Goal: Task Accomplishment & Management: Complete application form

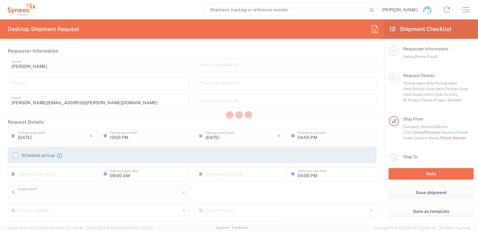
type input "3243"
type input "[GEOGRAPHIC_DATA]"
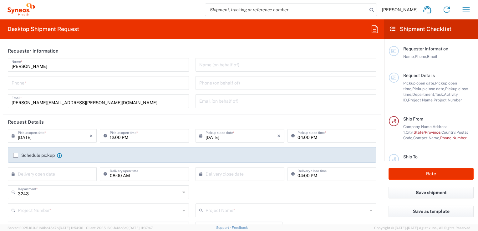
type input "INC Research Clin Svcs [GEOGRAPHIC_DATA]"
click at [102, 104] on input "[PERSON_NAME][EMAIL_ADDRESS][PERSON_NAME][DOMAIN_NAME]" at bounding box center [98, 100] width 173 height 11
click at [144, 117] on header "Request Details" at bounding box center [192, 122] width 378 height 14
click at [91, 137] on icon "×" at bounding box center [90, 136] width 3 height 10
click at [74, 138] on input "text" at bounding box center [54, 135] width 72 height 11
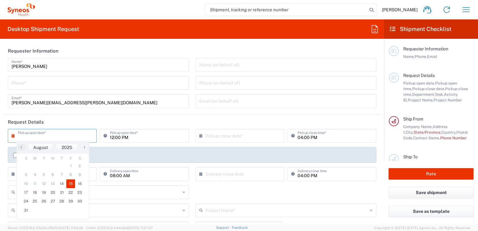
click at [68, 184] on span "15" at bounding box center [70, 183] width 9 height 9
type input "08/15/2025"
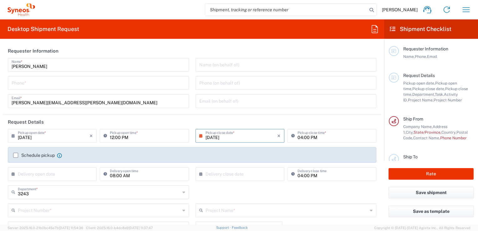
click at [113, 119] on header "Request Details" at bounding box center [192, 122] width 378 height 14
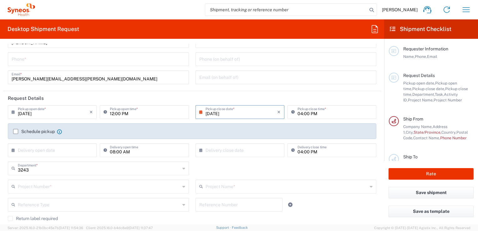
scroll to position [94, 0]
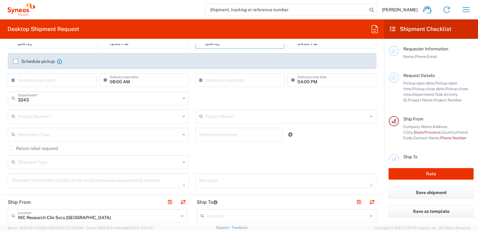
click at [78, 116] on input "text" at bounding box center [99, 115] width 162 height 11
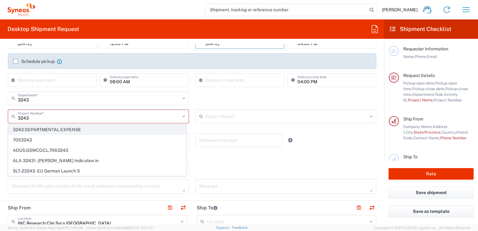
click at [81, 129] on span "3243 DEPARTMENTAL EXPENSE" at bounding box center [96, 130] width 177 height 10
type input "3243 DEPARTMENTAL EXPENSE"
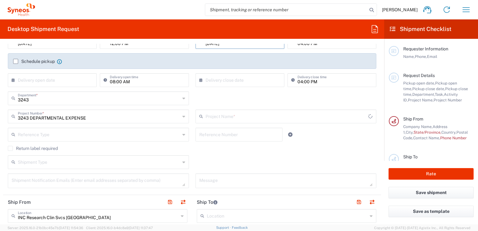
type input "3243 DEPARTMENTAL EXPENSE"
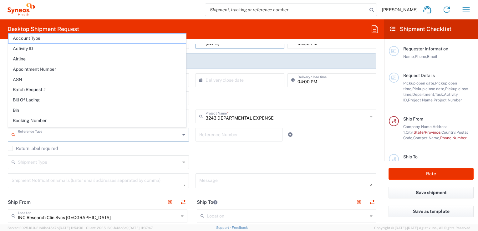
click at [133, 133] on input "text" at bounding box center [99, 133] width 162 height 11
click at [207, 146] on agx-checkbox-control "Return label required" at bounding box center [192, 148] width 368 height 5
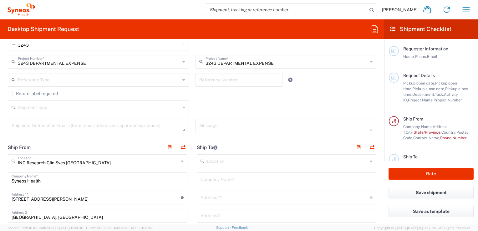
scroll to position [156, 0]
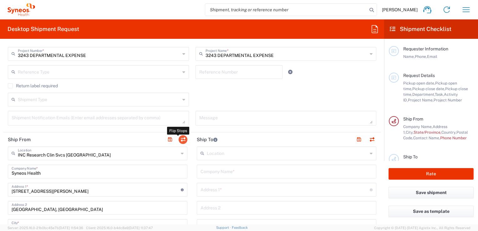
click at [182, 139] on button "button" at bounding box center [182, 139] width 9 height 9
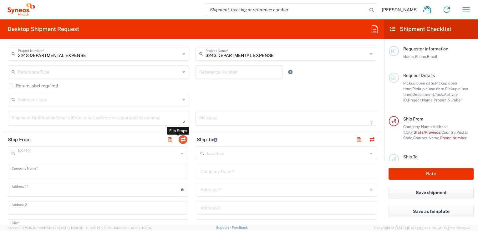
type input "INC Research Clin Svcs [GEOGRAPHIC_DATA]"
type input "Syneos Health"
type input "[STREET_ADDRESS][PERSON_NAME]"
type input "[GEOGRAPHIC_DATA], [GEOGRAPHIC_DATA]"
type input "Tlalnepantla"
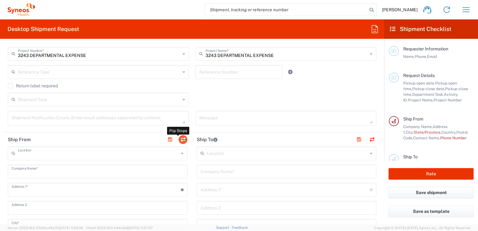
type input "[GEOGRAPHIC_DATA]"
type input "54060"
type input "[PERSON_NAME]"
type input "[PERSON_NAME][EMAIL_ADDRESS][PERSON_NAME][DOMAIN_NAME]"
type input "EORI"
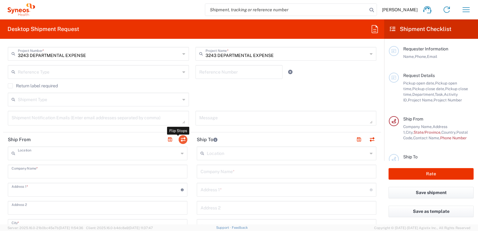
type input "TIN"
type input "KIN030716VB2"
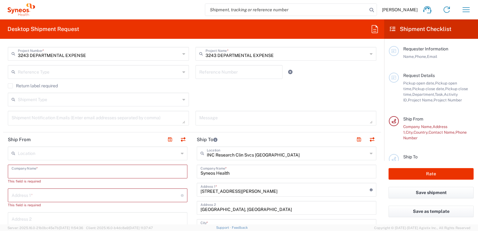
click at [145, 171] on input "text" at bounding box center [98, 170] width 172 height 11
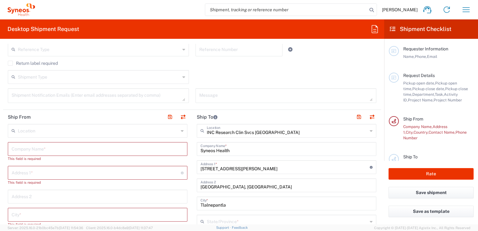
scroll to position [188, 0]
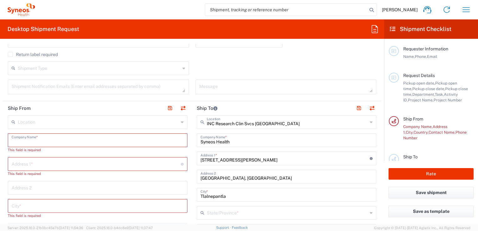
click at [102, 139] on input "text" at bounding box center [98, 139] width 172 height 11
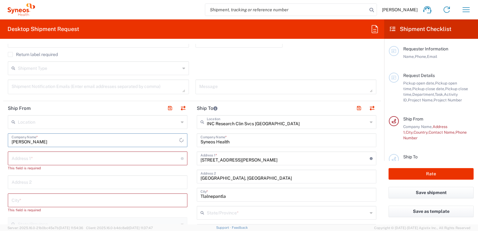
type input "[PERSON_NAME]"
click at [99, 155] on input "text" at bounding box center [96, 157] width 169 height 11
click at [98, 154] on input "Concepcion Al" at bounding box center [96, 157] width 169 height 11
click at [181, 157] on icon at bounding box center [182, 158] width 3 height 3
click at [162, 181] on div "Address 2" at bounding box center [97, 182] width 179 height 14
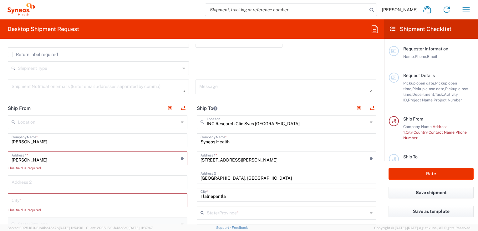
click at [148, 157] on input "Concepcion Al" at bounding box center [96, 157] width 169 height 11
click at [126, 207] on div "This field is required" at bounding box center [97, 210] width 179 height 6
click at [148, 158] on input "[PERSON_NAME]" at bounding box center [96, 157] width 169 height 11
click at [133, 158] on input "[PERSON_NAME]" at bounding box center [96, 157] width 169 height 11
click at [178, 158] on input "[PERSON_NAME]" at bounding box center [96, 157] width 169 height 11
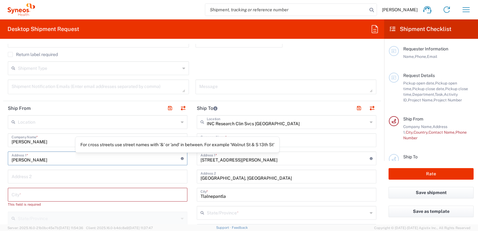
click at [178, 158] on input "[PERSON_NAME]" at bounding box center [96, 157] width 169 height 11
click at [167, 158] on input "[PERSON_NAME]" at bounding box center [96, 157] width 169 height 11
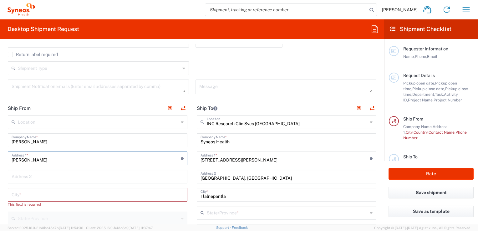
scroll to position [219, 0]
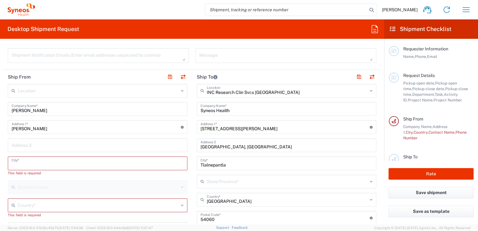
click at [145, 157] on input "text" at bounding box center [98, 162] width 172 height 11
click at [124, 128] on input "Concepcion Alc" at bounding box center [96, 126] width 169 height 11
type input "[PERSON_NAME] 1407"
click at [116, 142] on input "text" at bounding box center [98, 144] width 172 height 11
type input "Colonia Echeverrria"
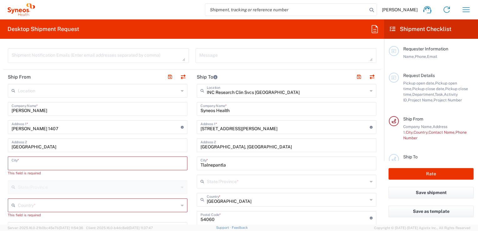
click at [117, 164] on input "text" at bounding box center [98, 162] width 172 height 11
click at [117, 164] on input "Gudalajara" at bounding box center [98, 162] width 172 height 11
click at [119, 146] on input "Colonia Echeverrria" at bounding box center [98, 144] width 172 height 11
click at [114, 162] on input "Gudalajara" at bounding box center [98, 162] width 172 height 11
click at [115, 137] on div "Location Addison Whitney LLC-Morrisvile NC US Barcelona-Syneos Health BioSector…" at bounding box center [97, 235] width 179 height 303
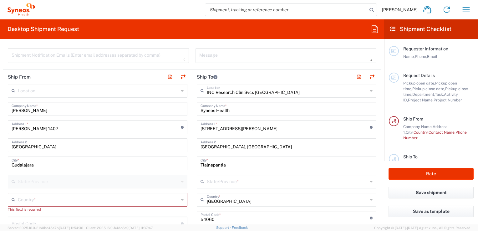
click at [115, 139] on input "Colonia Echeverrria" at bounding box center [98, 144] width 172 height 11
click at [111, 157] on div "Gudalajara City *" at bounding box center [97, 163] width 179 height 14
click at [111, 161] on input "Gudalajara" at bounding box center [98, 162] width 172 height 11
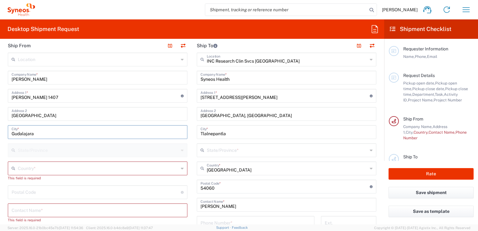
click at [59, 132] on input "Gudalajara" at bounding box center [98, 131] width 172 height 11
type input "G"
type input "[GEOGRAPHIC_DATA]"
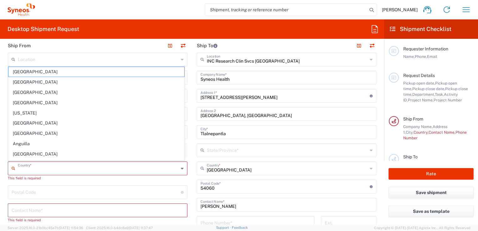
click at [66, 169] on input "text" at bounding box center [98, 167] width 161 height 11
type input "[GEOGRAPHIC_DATA]"
type input "[PERSON_NAME][EMAIL_ADDRESS][PERSON_NAME][DOMAIN_NAME]"
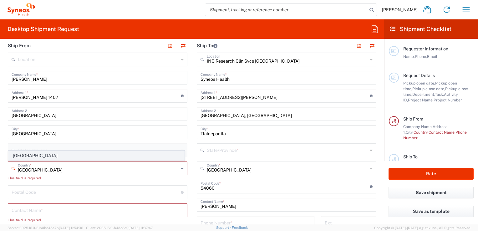
click at [75, 157] on span "[GEOGRAPHIC_DATA]" at bounding box center [96, 156] width 176 height 10
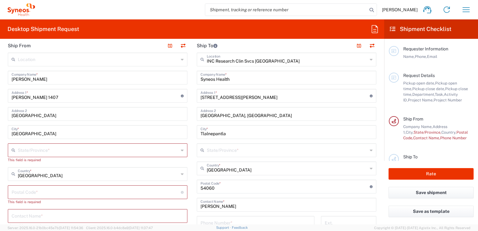
click at [79, 152] on input "text" at bounding box center [98, 149] width 161 height 11
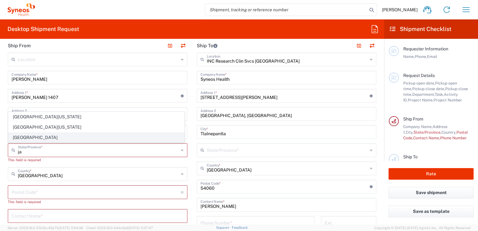
click at [81, 135] on span "[GEOGRAPHIC_DATA]" at bounding box center [96, 138] width 176 height 10
type input "[GEOGRAPHIC_DATA]"
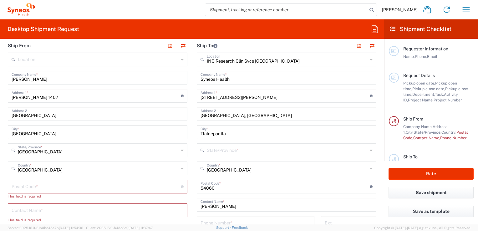
click at [2, 104] on form "Requester Information Daniela Ramirez Name * Phone * daniela.ramirez@syneosheal…" at bounding box center [192, 134] width 384 height 180
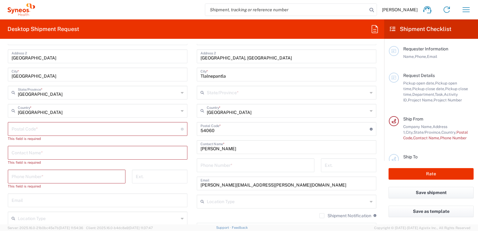
scroll to position [313, 0]
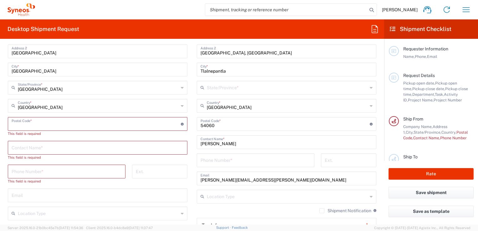
click at [68, 123] on input "undefined" at bounding box center [96, 123] width 169 height 11
click at [115, 123] on input "undefined" at bounding box center [96, 123] width 169 height 11
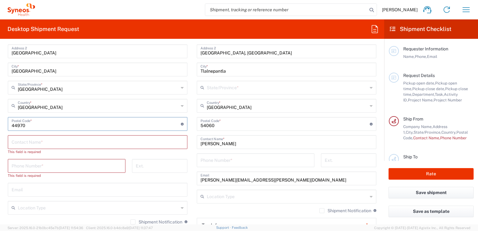
type input "44970"
click at [113, 143] on input "text" at bounding box center [98, 141] width 172 height 11
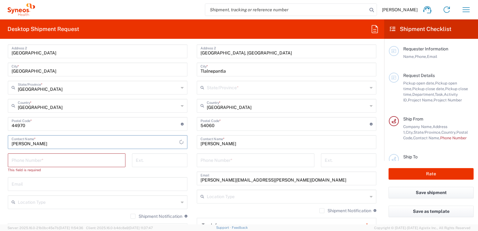
type input "[PERSON_NAME]"
click at [105, 159] on input "tel" at bounding box center [67, 159] width 110 height 11
type input "[PHONE_NUMBER]"
click at [166, 166] on div "Ext." at bounding box center [159, 160] width 55 height 14
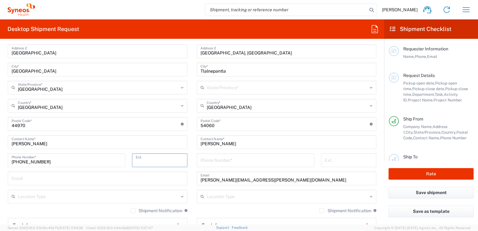
click at [166, 161] on input "tel" at bounding box center [160, 159] width 48 height 11
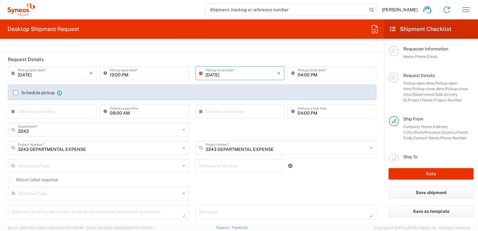
scroll to position [0, 0]
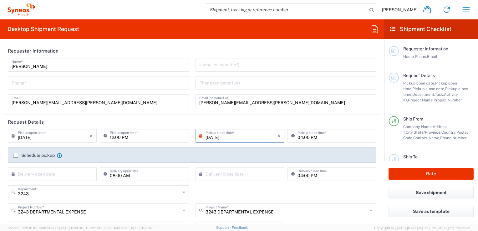
click at [113, 88] on input "tel" at bounding box center [98, 82] width 173 height 11
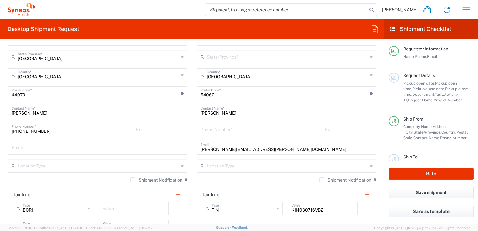
scroll to position [344, 0]
type input "[PHONE_NUMBER]"
click at [146, 135] on div "Ext." at bounding box center [159, 131] width 62 height 18
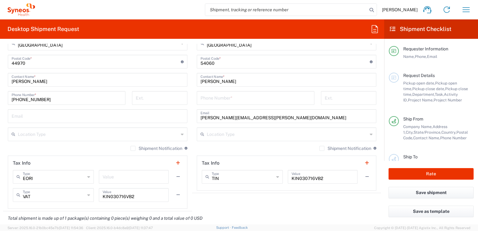
scroll to position [375, 0]
click at [127, 115] on input "text" at bounding box center [98, 115] width 172 height 11
type input "[PERSON_NAME][EMAIL_ADDRESS][PERSON_NAME][DOMAIN_NAME]"
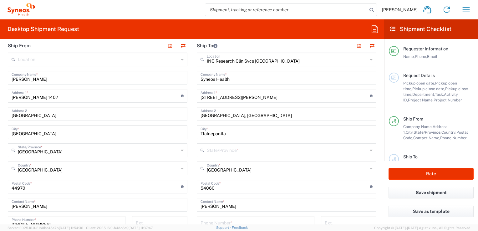
scroll to position [281, 0]
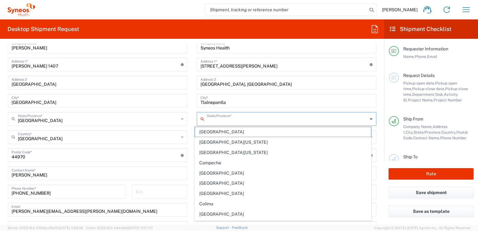
click at [280, 121] on input "text" at bounding box center [287, 118] width 161 height 11
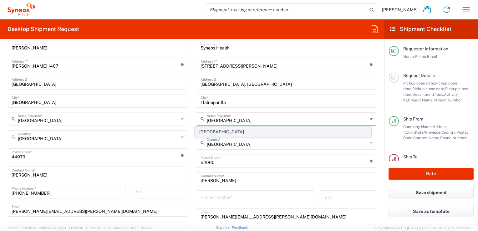
type input "mexico"
click at [273, 131] on span "[GEOGRAPHIC_DATA]" at bounding box center [283, 132] width 176 height 10
type input "[GEOGRAPHIC_DATA]"
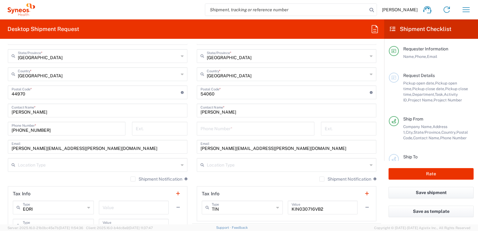
scroll to position [344, 0]
drag, startPoint x: 243, startPoint y: 110, endPoint x: 298, endPoint y: 98, distance: 56.0
click at [197, 109] on div "Daniela Ramirez Contact Name *" at bounding box center [286, 111] width 179 height 14
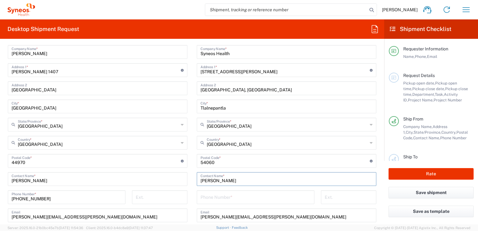
scroll to position [281, 0]
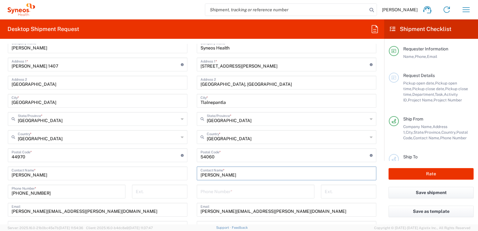
type input "[PERSON_NAME]"
click at [274, 194] on input "tel" at bounding box center [255, 190] width 110 height 11
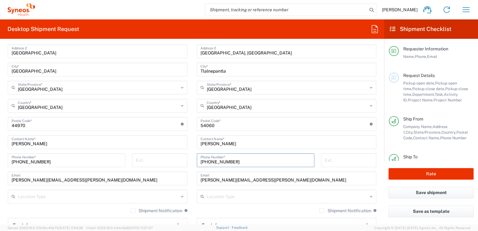
type input "[PHONE_NUMBER]"
drag, startPoint x: 228, startPoint y: 179, endPoint x: 193, endPoint y: 178, distance: 34.7
click at [193, 178] on main "Location Addison Whitney LLC-Morrisvile NC US Barcelona-Syneos Health BioSector…" at bounding box center [286, 121] width 189 height 263
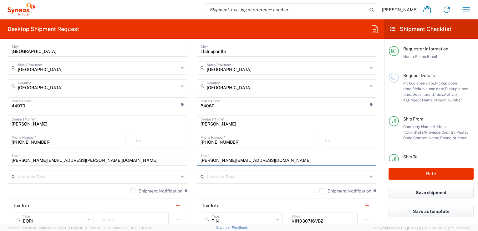
scroll to position [344, 0]
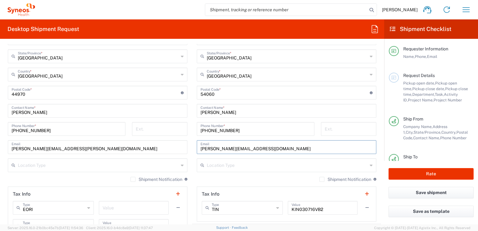
type input "[PERSON_NAME][EMAIL_ADDRESS][DOMAIN_NAME]"
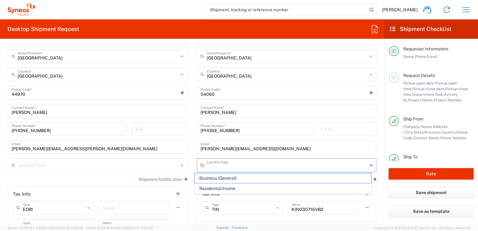
click at [228, 168] on input "text" at bounding box center [287, 164] width 161 height 11
click at [227, 175] on span "Business (General)" at bounding box center [283, 178] width 176 height 10
type input "Business (General)"
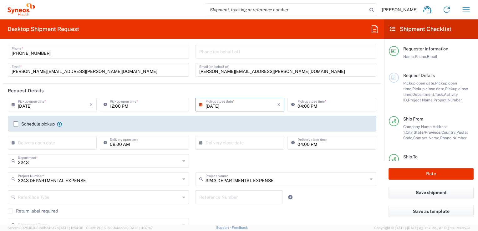
scroll to position [0, 0]
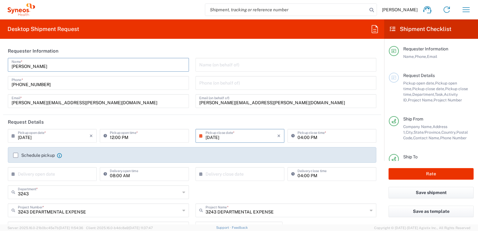
click at [52, 68] on input "[PERSON_NAME]" at bounding box center [98, 64] width 173 height 11
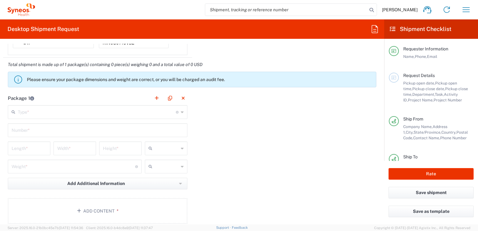
scroll to position [531, 0]
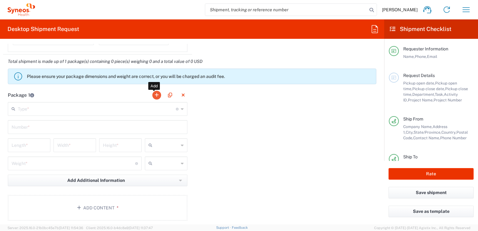
click at [154, 94] on button "button" at bounding box center [156, 95] width 9 height 9
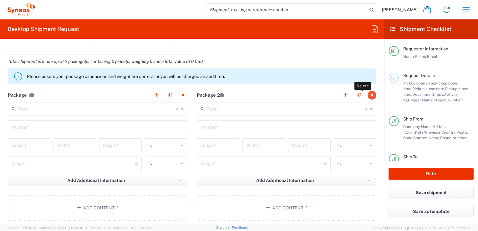
click at [367, 92] on button "button" at bounding box center [371, 95] width 9 height 9
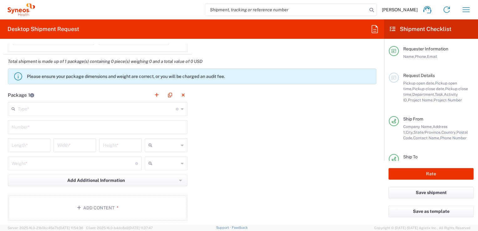
click at [181, 106] on icon at bounding box center [182, 109] width 3 height 10
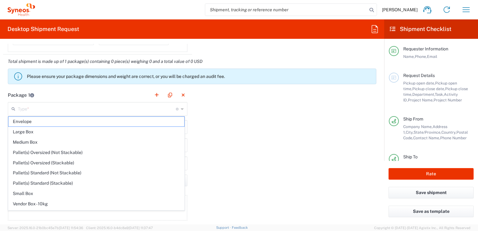
click at [181, 109] on icon at bounding box center [182, 109] width 3 height 10
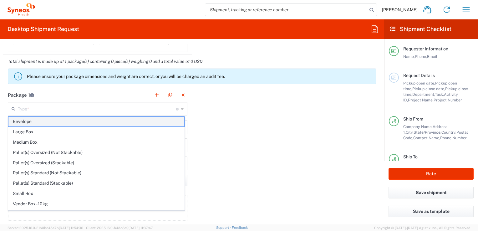
click at [162, 120] on span "Envelope" at bounding box center [96, 122] width 176 height 10
type input "Envelope"
type input "1"
type input "9.5"
type input "12.5"
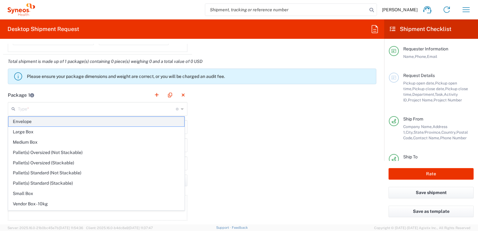
type input "0.25"
type input "in"
type input "0.45"
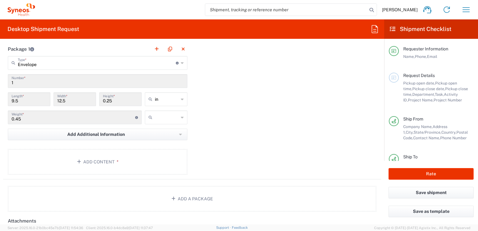
scroll to position [594, 0]
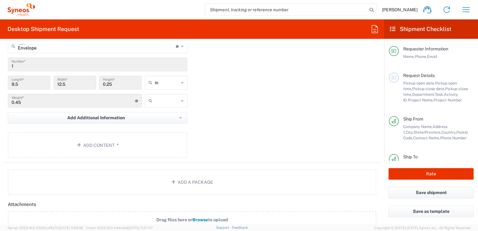
click at [183, 83] on div "in" at bounding box center [166, 83] width 43 height 14
click at [175, 103] on span "cm" at bounding box center [163, 106] width 41 height 10
type input "24.13"
type input "31.75"
type input "0.64"
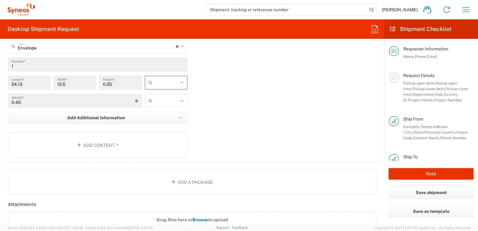
type input "cm"
click at [181, 100] on icon at bounding box center [182, 101] width 3 height 10
click at [175, 116] on span "kgs" at bounding box center [163, 113] width 41 height 10
type input "kgs"
click at [179, 117] on icon "button" at bounding box center [180, 118] width 3 height 2
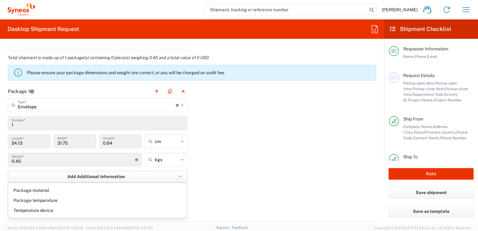
scroll to position [531, 0]
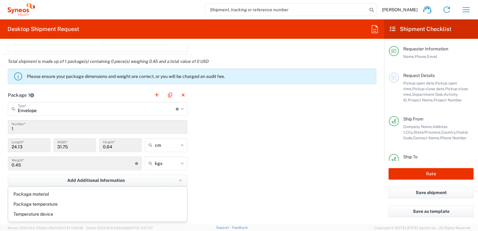
click at [215, 146] on div "Package 1 Envelope Type * Material used to package goods Envelope Large Box Med…" at bounding box center [192, 156] width 378 height 137
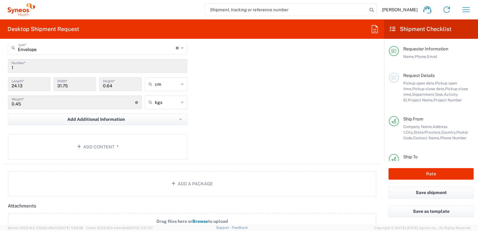
scroll to position [594, 0]
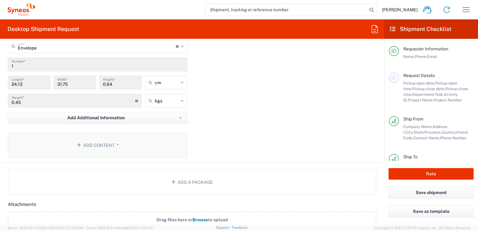
click at [153, 143] on button "Add Content *" at bounding box center [97, 145] width 179 height 26
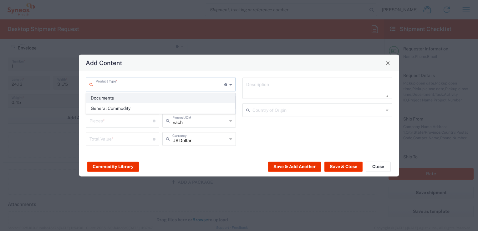
drag, startPoint x: 181, startPoint y: 88, endPoint x: 179, endPoint y: 98, distance: 10.0
click at [182, 88] on input "text" at bounding box center [160, 83] width 128 height 11
click at [178, 99] on span "Documents" at bounding box center [160, 98] width 149 height 10
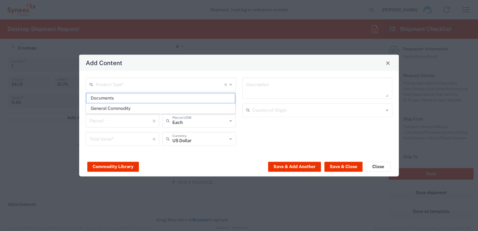
type input "Documents"
type input "1"
type textarea "Documents"
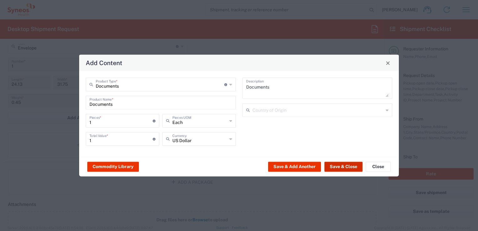
click at [340, 167] on button "Save & Close" at bounding box center [343, 166] width 38 height 10
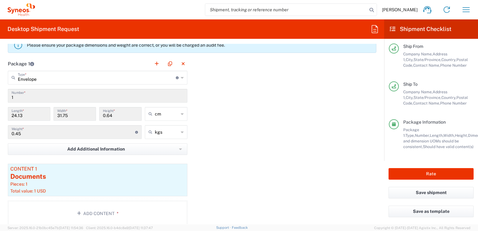
scroll to position [79, 0]
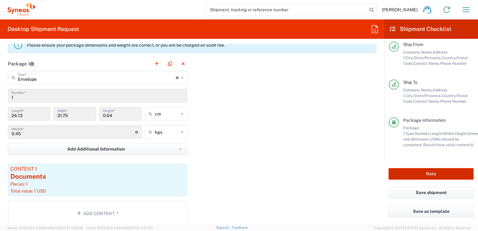
drag, startPoint x: 429, startPoint y: 172, endPoint x: 397, endPoint y: 159, distance: 34.5
click at [429, 172] on button "Rate" at bounding box center [430, 174] width 85 height 12
type input "3243 DEPARTMENTAL EXPENSE"
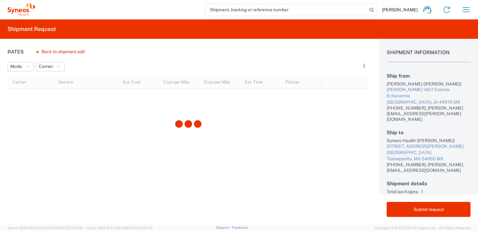
scroll to position [40, 0]
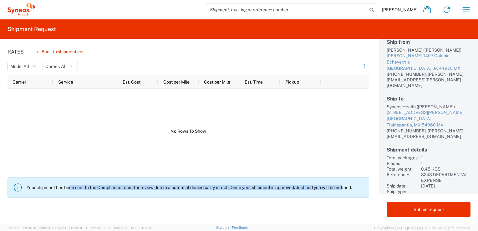
drag, startPoint x: 70, startPoint y: 185, endPoint x: 354, endPoint y: 189, distance: 283.8
click at [354, 189] on p "Your shipment has been sent to the Compliance team for review due to a potentia…" at bounding box center [195, 187] width 337 height 6
click at [286, 143] on div at bounding box center [164, 131] width 313 height 84
click at [78, 53] on button "Back to shipment edit" at bounding box center [60, 51] width 58 height 11
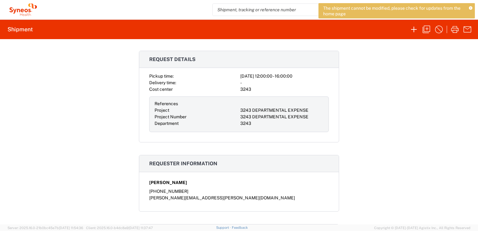
scroll to position [102, 0]
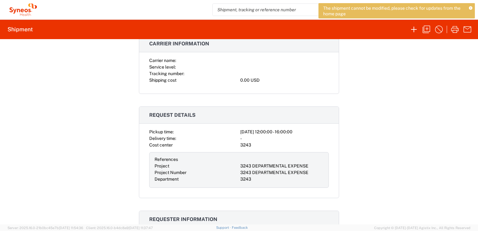
click at [384, 5] on span "The shipment cannot be modified, please check for updates from the home page" at bounding box center [393, 10] width 141 height 11
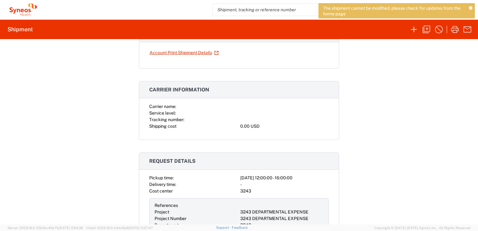
scroll to position [0, 0]
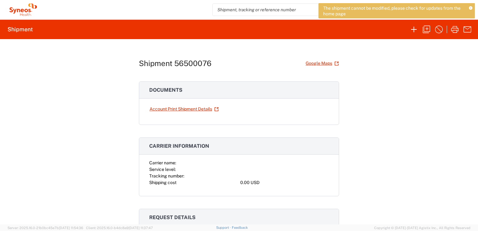
click at [174, 63] on h1 "Shipment 56500076" at bounding box center [175, 63] width 73 height 9
click at [18, 30] on h2 "Shipment" at bounding box center [20, 30] width 25 height 8
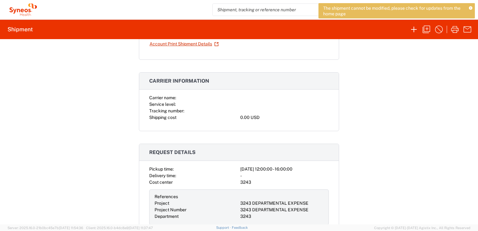
scroll to position [125, 0]
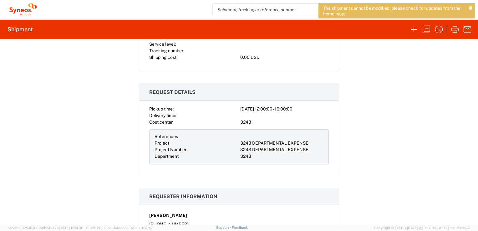
click at [21, 34] on agx-form-header "Shipment" at bounding box center [239, 29] width 478 height 19
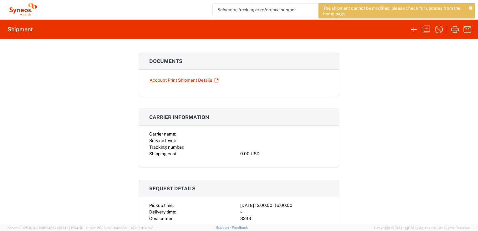
scroll to position [0, 0]
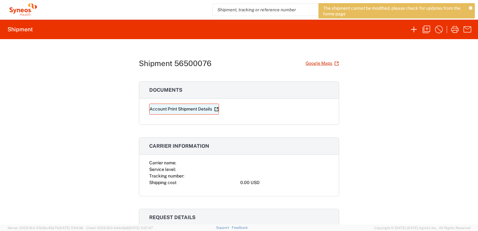
click at [188, 109] on link "Account Print Shipment Details" at bounding box center [184, 108] width 70 height 11
click at [268, 14] on input "search" at bounding box center [294, 10] width 162 height 12
click at [468, 8] on div "The shipment cannot be modified, please check for updates from the home page" at bounding box center [396, 10] width 156 height 15
click at [28, 32] on h2 "Shipment" at bounding box center [20, 30] width 25 height 8
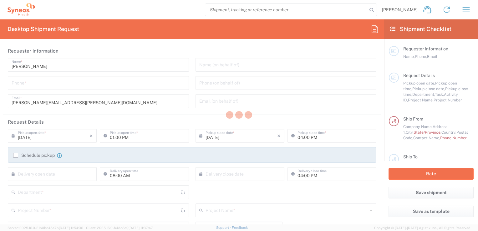
type input "Mexico"
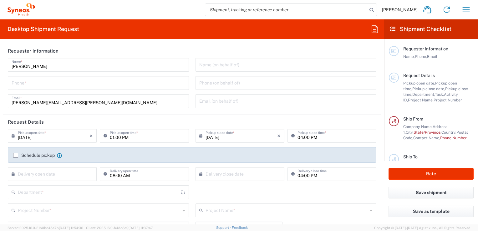
type input "INC Research Clin Svcs Mexico"
type input "3243"
click at [468, 9] on icon "button" at bounding box center [465, 9] width 7 height 5
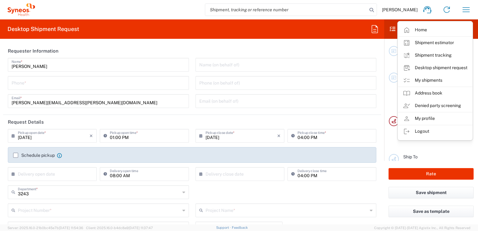
click at [363, 186] on div "3243 Department * 3243 3000 3100 3109 3110 3111 3112 3125 3130 3135 3136 3150 3…" at bounding box center [192, 194] width 375 height 18
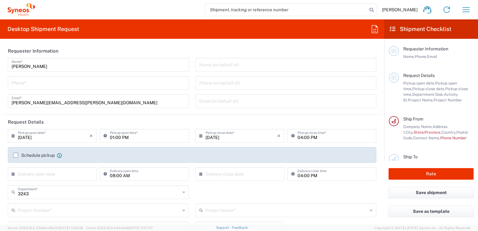
click at [143, 94] on div "daniela.ramirez@syneoshealth.com Email *" at bounding box center [98, 101] width 181 height 14
click at [144, 90] on div "Daniela Ramirez Name * Phone * daniela.ramirez@syneoshealth.com Email *" at bounding box center [99, 85] width 188 height 54
click at [144, 88] on div "Phone *" at bounding box center [98, 83] width 181 height 14
type input "[PHONE_NUMBER]"
click at [88, 135] on input "08/14/2025" at bounding box center [54, 135] width 72 height 11
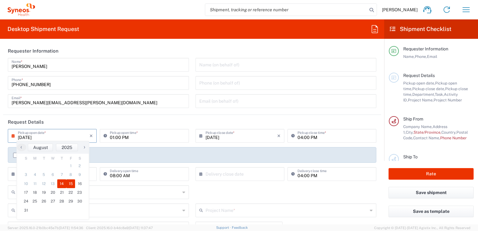
click at [69, 183] on span "15" at bounding box center [70, 183] width 9 height 9
type input "[DATE]"
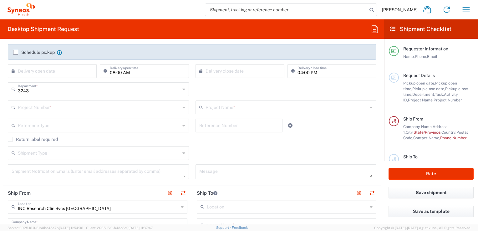
scroll to position [125, 0]
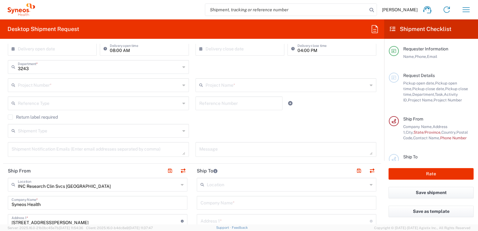
click at [81, 91] on div "Project Number *" at bounding box center [98, 85] width 181 height 14
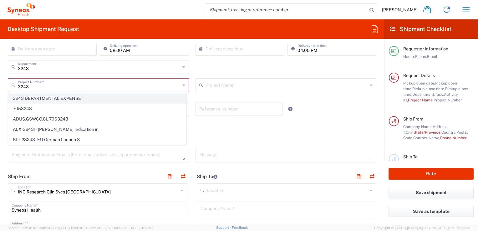
click at [89, 95] on span "3243 DEPARTMENTAL EXPENSE" at bounding box center [96, 98] width 177 height 10
type input "3243 DEPARTMENTAL EXPENSE"
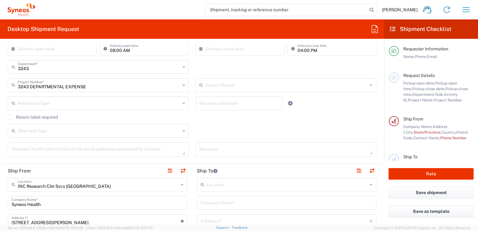
type input "3243 DEPARTMENTAL EXPENSE"
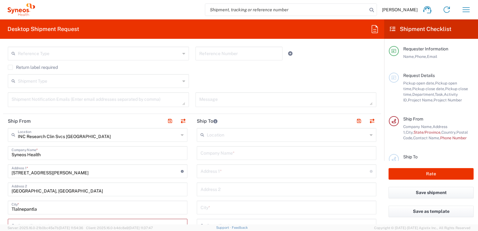
scroll to position [188, 0]
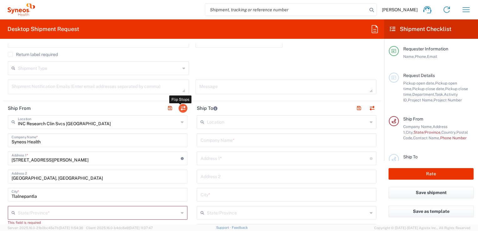
click at [180, 109] on button "button" at bounding box center [182, 108] width 9 height 9
type input "INC Research Clin Svcs [GEOGRAPHIC_DATA]"
type input "Syneos Health"
type input "[STREET_ADDRESS][PERSON_NAME]"
type input "[GEOGRAPHIC_DATA], [GEOGRAPHIC_DATA]"
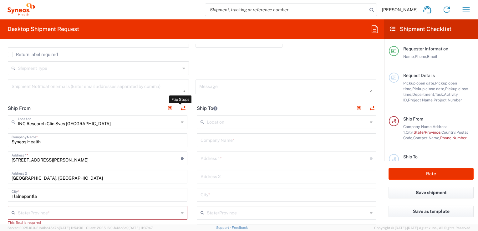
type input "Tlalnepantla"
type input "[GEOGRAPHIC_DATA]"
type input "54060"
type input "[PERSON_NAME]"
type input "[PERSON_NAME][EMAIL_ADDRESS][PERSON_NAME][DOMAIN_NAME]"
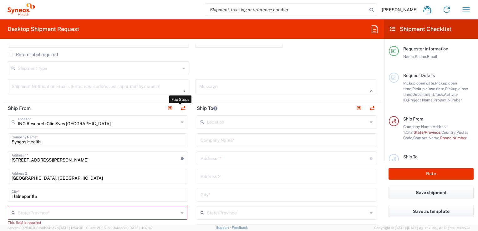
type input "EORI"
type input "TIN"
type input "KIN030716VB2"
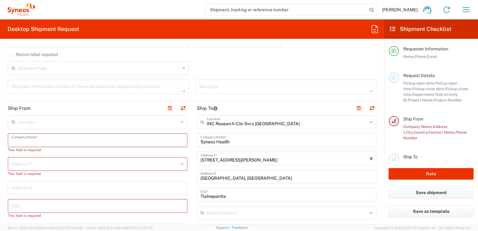
click at [131, 144] on input "text" at bounding box center [98, 139] width 172 height 11
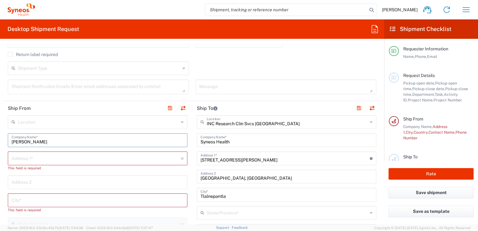
type input "[PERSON_NAME]"
click at [129, 158] on input "text" at bounding box center [96, 157] width 169 height 11
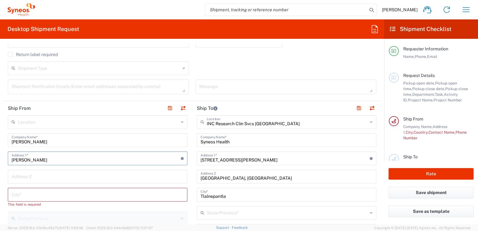
type input "[PERSON_NAME]"
click at [123, 180] on input "text" at bounding box center [98, 175] width 172 height 11
type input "Colonia Echeverrria"
type input "[PERSON_NAME][EMAIL_ADDRESS][PERSON_NAME][DOMAIN_NAME]"
type input "[GEOGRAPHIC_DATA]"
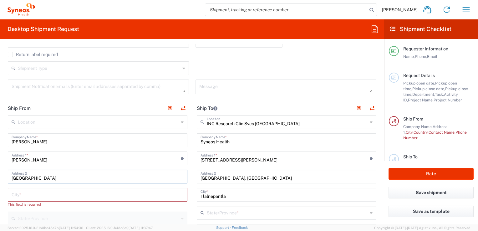
type input "[PHONE_NUMBER]"
type input "[GEOGRAPHIC_DATA]"
type input "[PHONE_NUMBER]"
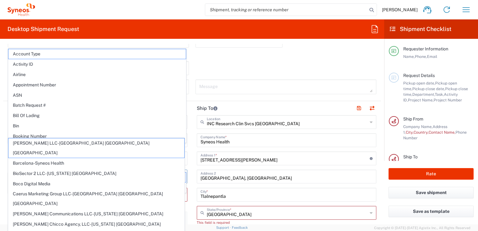
click at [59, 209] on span "[PERSON_NAME] Communications LLC-[US_STATE] [GEOGRAPHIC_DATA]" at bounding box center [96, 214] width 176 height 10
type input "[PERSON_NAME] Communications LLC-[US_STATE] [GEOGRAPHIC_DATA]"
type input "Chamberlain Communications Group LLC"
type input "200 Vesey Street"
type input "40th Floor"
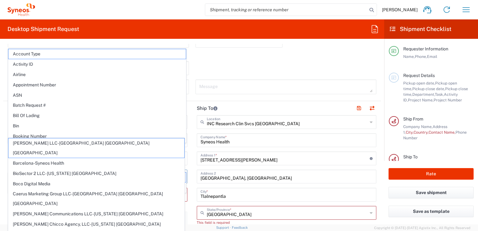
type input "New York"
type input "[GEOGRAPHIC_DATA]"
type input "10281"
type input "Sender/Shipper"
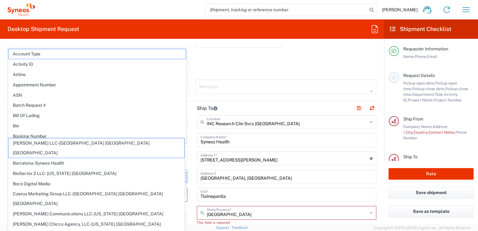
type input "Delivery Duty Paid"
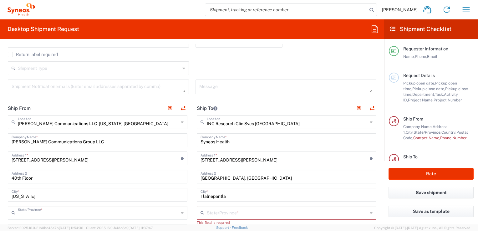
type input "New York"
click at [71, 194] on input "New York" at bounding box center [98, 193] width 172 height 11
type input "N"
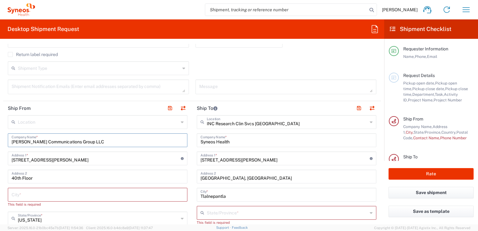
drag, startPoint x: 172, startPoint y: 140, endPoint x: 21, endPoint y: 125, distance: 151.4
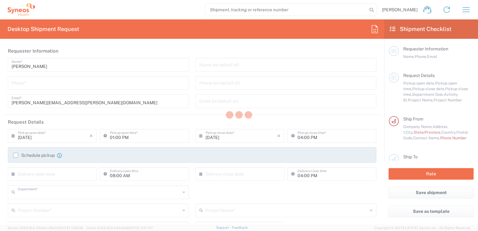
type input "3243"
type input "Mexico"
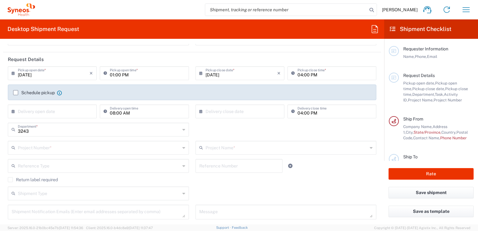
type input "INC Research Clin Svcs Mexico"
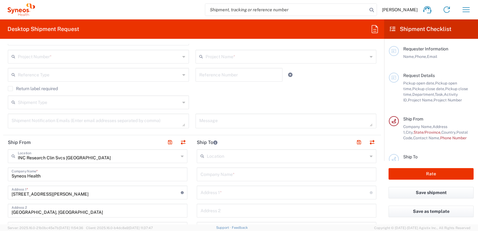
scroll to position [156, 0]
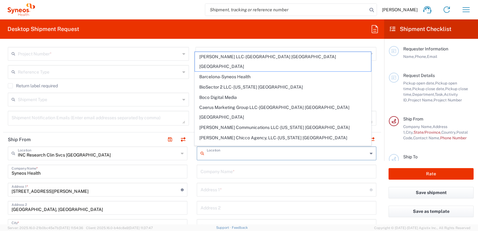
click at [251, 149] on input "text" at bounding box center [287, 152] width 161 height 11
click at [146, 141] on header "Ship From" at bounding box center [97, 139] width 189 height 14
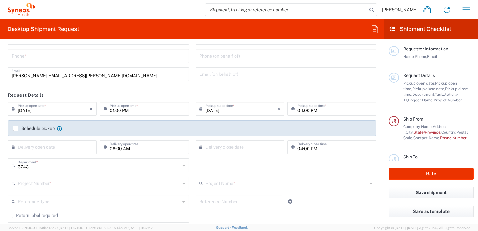
scroll to position [0, 0]
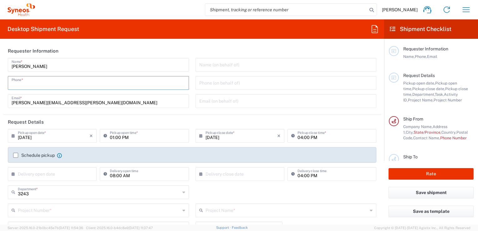
click at [73, 83] on input "tel" at bounding box center [98, 82] width 173 height 11
type input "[PHONE_NUMBER]"
type input "[PERSON_NAME][EMAIL_ADDRESS][PERSON_NAME][DOMAIN_NAME]"
type input "3243 DEPARTMENTAL EXPENSE"
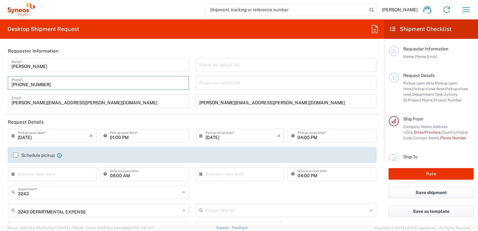
type input "3243 DEPARTMENTAL EXPENSE"
type input "New York"
type input "INC Research Clin Svcs [GEOGRAPHIC_DATA]"
type input "Syneos Health"
type input "[STREET_ADDRESS][PERSON_NAME]"
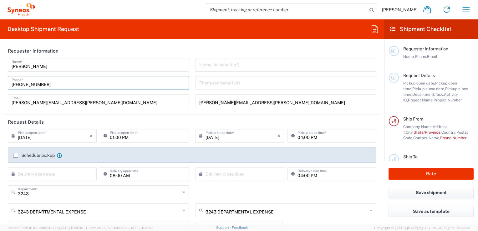
type input "[GEOGRAPHIC_DATA], [GEOGRAPHIC_DATA]"
type input "Tlalnepantla"
type input "[GEOGRAPHIC_DATA]"
type input "54060"
type input "[PERSON_NAME]"
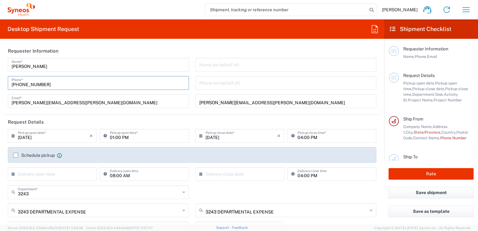
type input "[PHONE_NUMBER]"
type input "[PERSON_NAME][EMAIL_ADDRESS][PERSON_NAME][DOMAIN_NAME]"
type input "KIN030716VB2"
type input "Sender/Shipper"
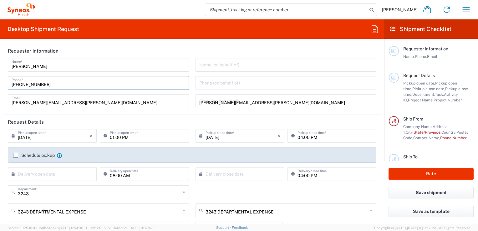
type input "Delivery Duty Paid"
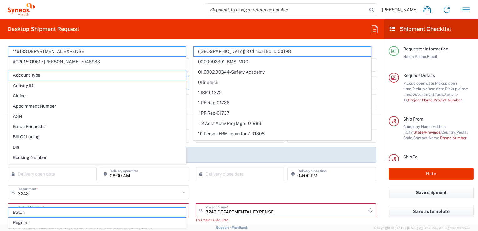
scroll to position [63, 0]
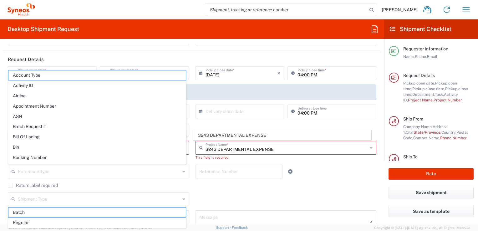
click at [0, 146] on html "Daniela Ramirez Home Shipment estimator Shipment tracking Desktop shipment requ…" at bounding box center [239, 115] width 478 height 231
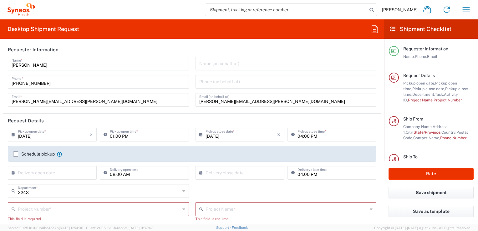
scroll to position [0, 0]
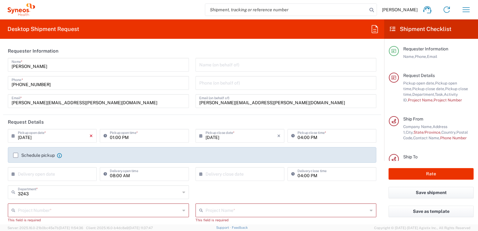
click at [90, 137] on icon "×" at bounding box center [90, 136] width 3 height 10
click at [77, 134] on input "text" at bounding box center [54, 135] width 72 height 11
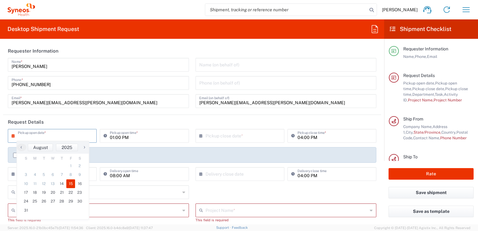
click at [67, 184] on span "15" at bounding box center [70, 183] width 9 height 9
type input "[DATE]"
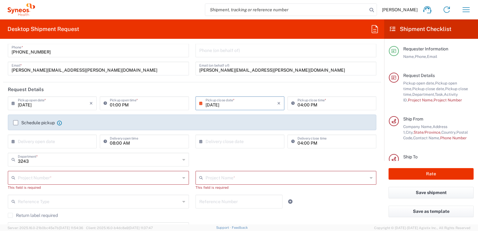
scroll to position [63, 0]
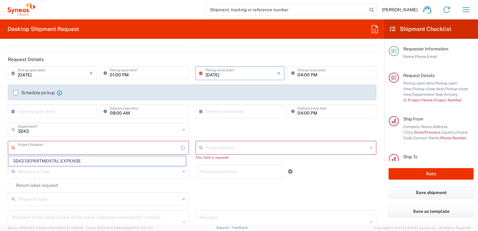
click at [98, 147] on input "text" at bounding box center [99, 147] width 163 height 11
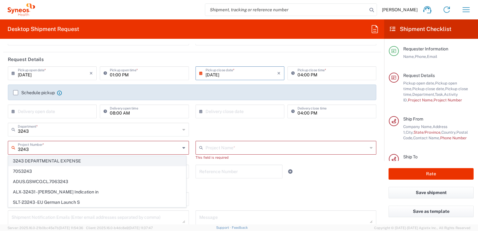
click at [106, 157] on span "3243 DEPARTMENTAL EXPENSE" at bounding box center [96, 161] width 177 height 10
type input "3243 DEPARTMENTAL EXPENSE"
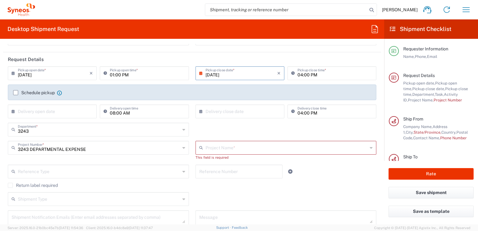
type input "3243 DEPARTMENTAL EXPENSE"
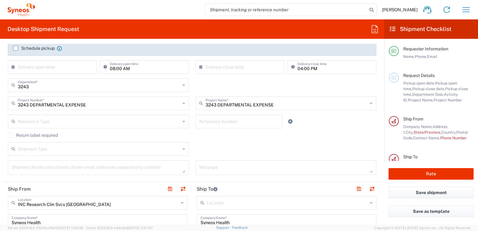
scroll to position [125, 0]
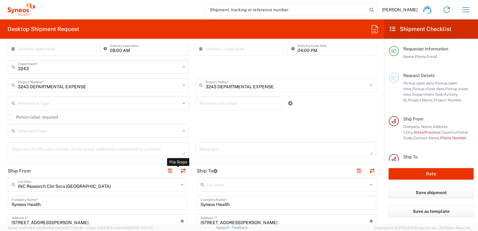
drag, startPoint x: 181, startPoint y: 172, endPoint x: 230, endPoint y: 172, distance: 48.8
click at [181, 172] on button "button" at bounding box center [182, 170] width 9 height 9
type input "[PHONE_NUMBER]"
type input "INC Research Clin Svcs [GEOGRAPHIC_DATA]"
type input "[GEOGRAPHIC_DATA]"
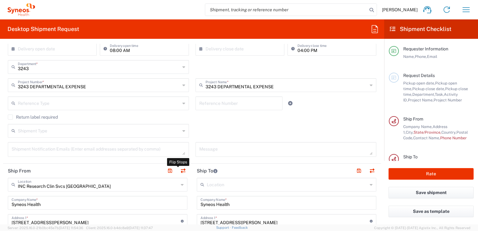
type input "EORI"
type input "VAT"
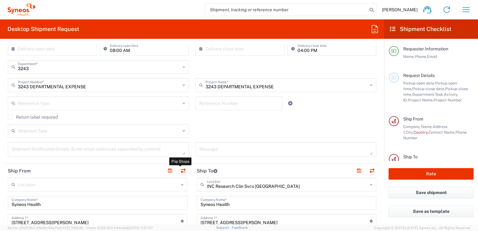
scroll to position [219, 0]
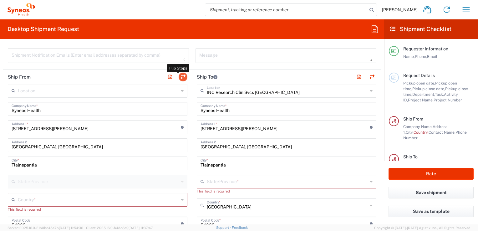
click at [181, 76] on button "button" at bounding box center [182, 77] width 9 height 9
type input "INC Research Clin Svcs [GEOGRAPHIC_DATA]"
type input "[GEOGRAPHIC_DATA]"
type input "[PHONE_NUMBER]"
type input "VAT"
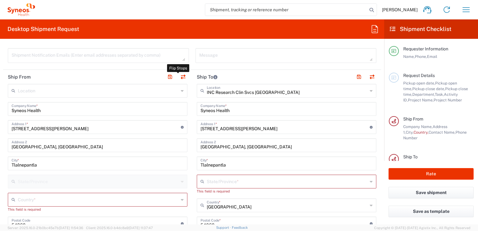
type input "EORI"
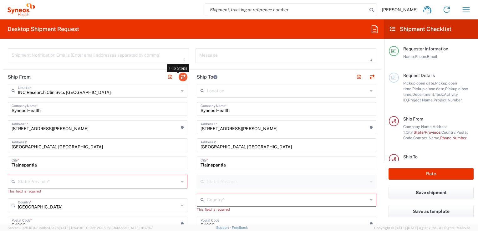
click at [180, 75] on button "button" at bounding box center [182, 77] width 9 height 9
type input "[PHONE_NUMBER]"
type input "INC Research Clin Svcs [GEOGRAPHIC_DATA]"
type input "[GEOGRAPHIC_DATA]"
type input "EORI"
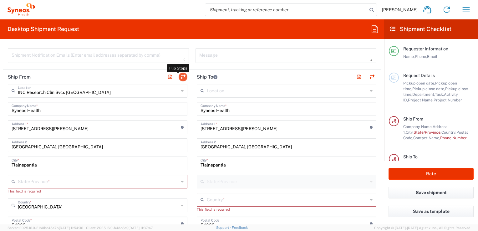
type input "VAT"
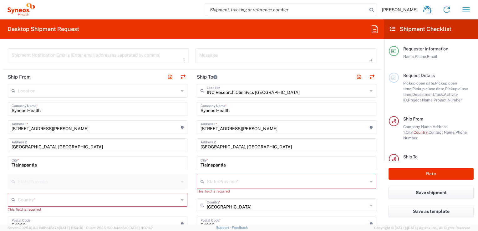
click at [145, 105] on input "Syneos Health" at bounding box center [98, 108] width 172 height 11
drag, startPoint x: 145, startPoint y: 105, endPoint x: 0, endPoint y: 105, distance: 145.0
click at [0, 104] on html "Daniela Ramirez Home Shipment estimator Shipment tracking Desktop shipment requ…" at bounding box center [239, 115] width 478 height 231
click at [93, 131] on input "[STREET_ADDRESS][PERSON_NAME]" at bounding box center [96, 126] width 169 height 11
click at [170, 105] on input "Syneos Health" at bounding box center [98, 108] width 172 height 11
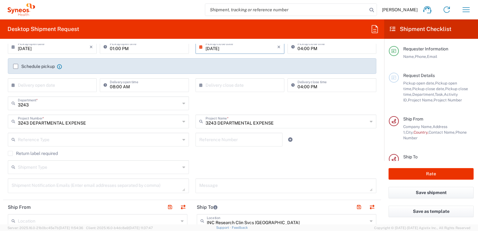
scroll to position [31, 0]
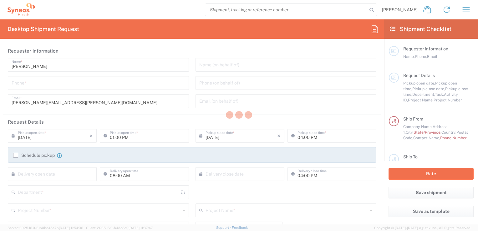
type input "3243"
type input "[GEOGRAPHIC_DATA]"
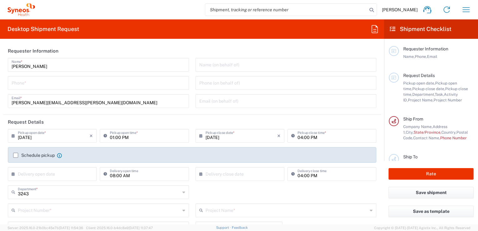
click at [76, 82] on input "tel" at bounding box center [98, 82] width 173 height 11
type input "INC Research Clin Svcs [GEOGRAPHIC_DATA]"
type input "[PHONE_NUMBER]"
type input "[PERSON_NAME][EMAIL_ADDRESS][PERSON_NAME][DOMAIN_NAME]"
type input "3243 DEPARTMENTAL EXPENSE"
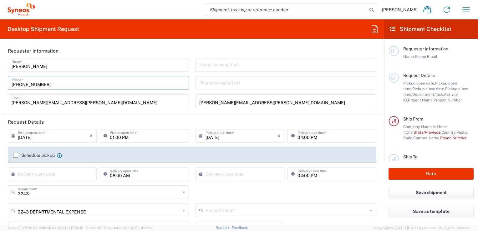
type input "3243 DEPARTMENTAL EXPENSE"
type input "[PHONE_NUMBER]"
type input "INC Research Clin Svcs [GEOGRAPHIC_DATA]"
type input "Syneos Health"
type input "[STREET_ADDRESS][PERSON_NAME]"
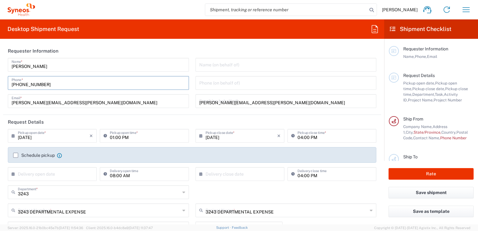
type input "[GEOGRAPHIC_DATA], [GEOGRAPHIC_DATA]"
type input "Tlalnepantla"
type input "[GEOGRAPHIC_DATA]"
type input "54060"
type input "[PERSON_NAME]"
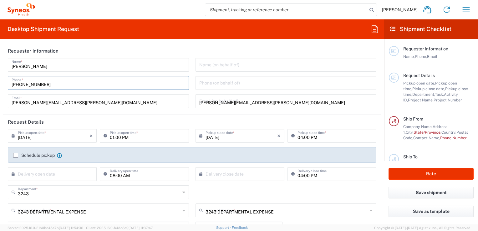
type input "[PERSON_NAME][EMAIL_ADDRESS][PERSON_NAME][DOMAIN_NAME]"
type input "KIN030716VB2"
click at [90, 137] on icon "×" at bounding box center [90, 136] width 3 height 10
type input "INC Research Clin Svcs [GEOGRAPHIC_DATA]"
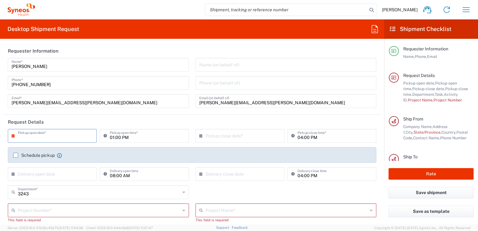
click at [90, 137] on div "× Pickup open date *" at bounding box center [52, 136] width 89 height 14
click at [80, 136] on input "text" at bounding box center [54, 135] width 72 height 11
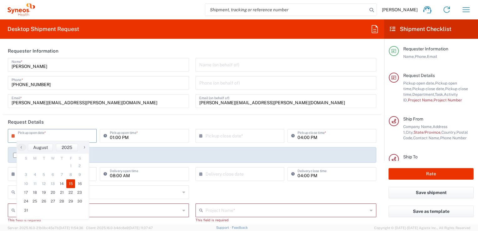
click at [68, 180] on span "15" at bounding box center [70, 183] width 9 height 9
type input "[DATE]"
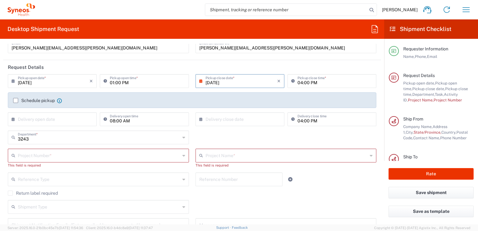
scroll to position [63, 0]
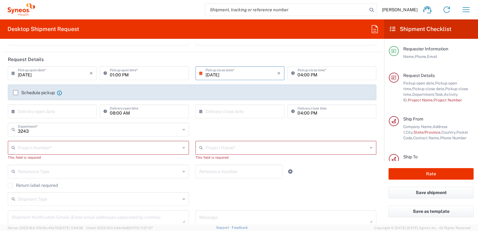
click at [116, 148] on input "text" at bounding box center [99, 147] width 162 height 11
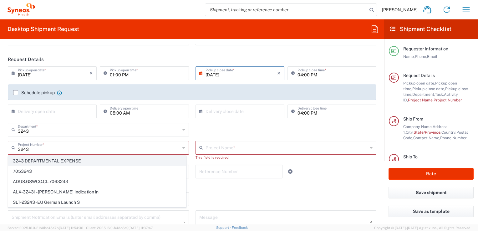
click at [111, 162] on span "3243 DEPARTMENTAL EXPENSE" at bounding box center [96, 161] width 177 height 10
type input "3243 DEPARTMENTAL EXPENSE"
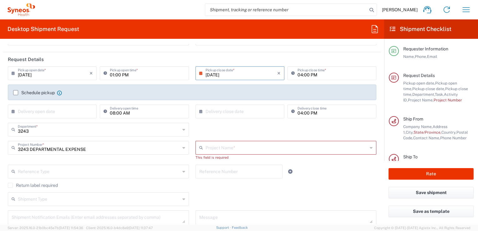
type input "3243 DEPARTMENTAL EXPENSE"
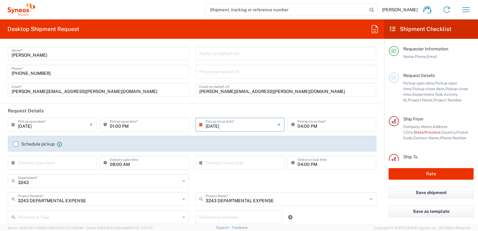
scroll to position [0, 0]
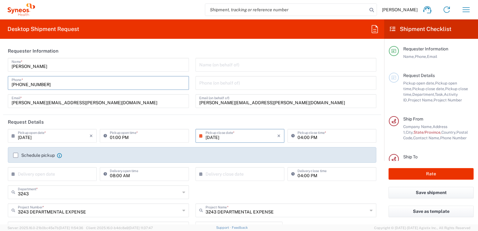
drag, startPoint x: 59, startPoint y: 80, endPoint x: 0, endPoint y: 78, distance: 59.1
click at [0, 78] on html "[PERSON_NAME] Home Shipment estimator Shipment tracking Desktop shipment reques…" at bounding box center [239, 115] width 478 height 231
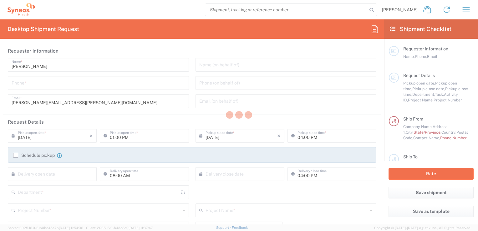
type input "3243"
type input "[GEOGRAPHIC_DATA]"
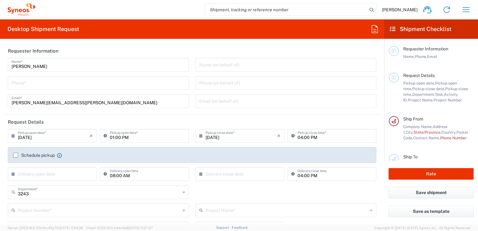
click at [75, 88] on div "Phone *" at bounding box center [98, 83] width 181 height 14
click at [76, 87] on input "tel" at bounding box center [98, 82] width 173 height 11
type input "INC Research Clin Svcs [GEOGRAPHIC_DATA]"
type input "[PHONE_NUMBER]"
click at [90, 137] on icon "×" at bounding box center [90, 136] width 3 height 10
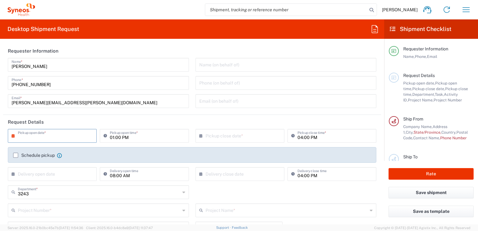
click at [67, 137] on input "text" at bounding box center [54, 135] width 72 height 11
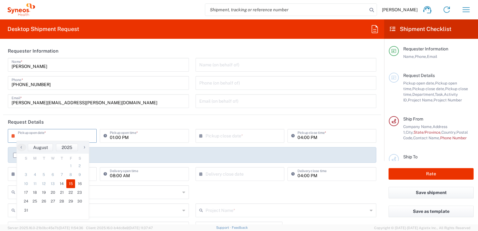
click at [67, 182] on span "15" at bounding box center [70, 183] width 9 height 9
type input "[DATE]"
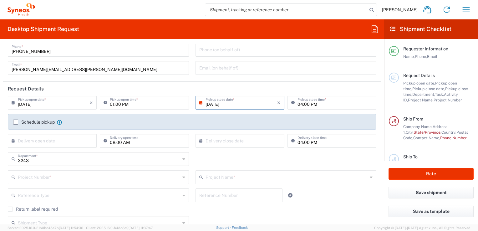
scroll to position [63, 0]
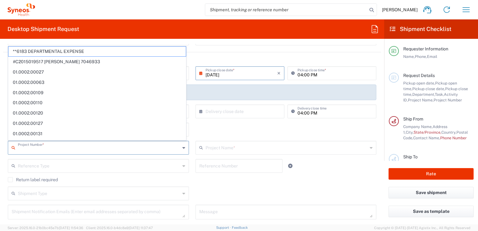
click at [94, 151] on input "text" at bounding box center [99, 147] width 162 height 11
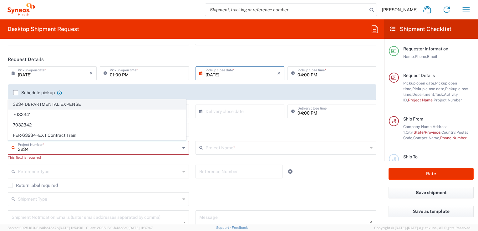
click at [57, 106] on span "3234 DEPARTMENTAL EXPENSE" at bounding box center [96, 104] width 177 height 10
type input "3234 DEPARTMENTAL EXPENSE"
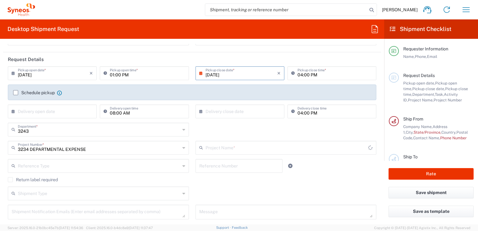
type input "3234 DEPARTMENTAL EXPENSE"
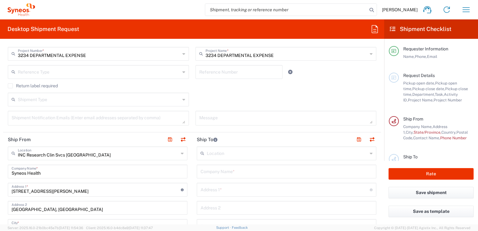
scroll to position [188, 0]
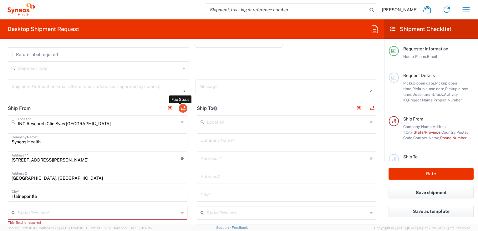
click at [182, 109] on button "button" at bounding box center [182, 108] width 9 height 9
type input "INC Research Clin Svcs [GEOGRAPHIC_DATA]"
type input "Syneos Health"
type input "[STREET_ADDRESS][PERSON_NAME]"
type input "[GEOGRAPHIC_DATA], [GEOGRAPHIC_DATA]"
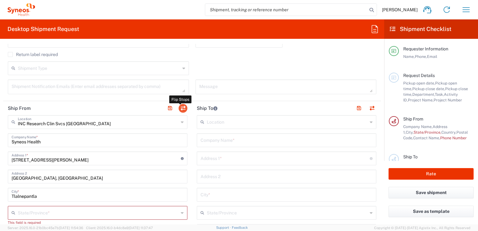
type input "Tlalnepantla"
type input "[GEOGRAPHIC_DATA]"
type input "54060"
type input "[PERSON_NAME]"
type input "[PERSON_NAME][EMAIL_ADDRESS][PERSON_NAME][DOMAIN_NAME]"
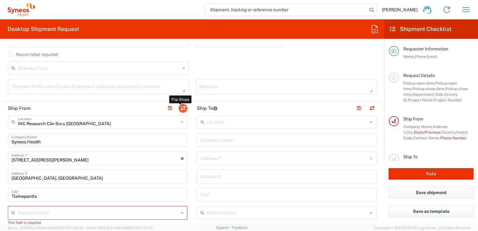
type input "EORI"
type input "VAT"
type input "KIN030716VB2"
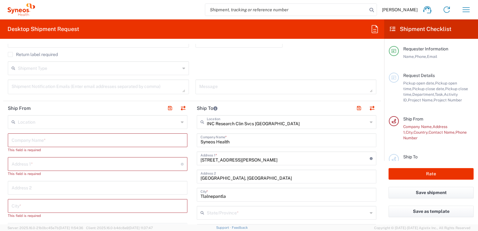
click at [140, 141] on input "text" at bounding box center [98, 139] width 172 height 11
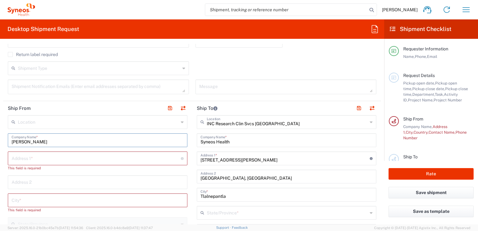
type input "[PERSON_NAME]"
click at [134, 154] on input "text" at bounding box center [96, 157] width 169 height 11
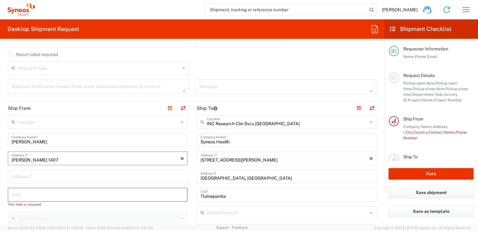
type input "[PERSON_NAME] 1407"
click at [130, 178] on input "text" at bounding box center [98, 175] width 172 height 11
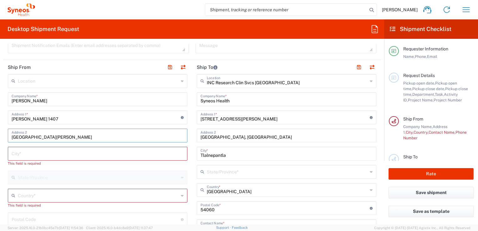
scroll to position [250, 0]
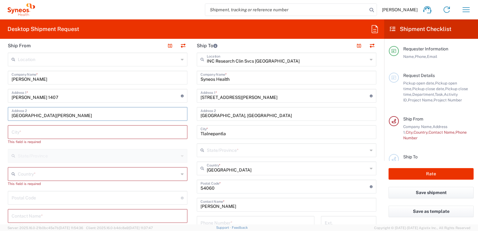
type input "[GEOGRAPHIC_DATA][PERSON_NAME]"
click at [128, 128] on input "text" at bounding box center [98, 131] width 172 height 11
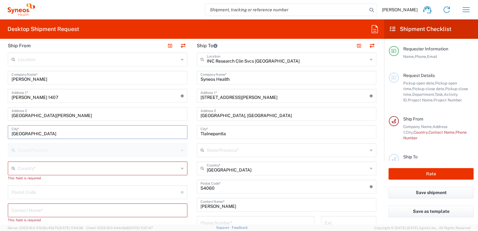
type input "[GEOGRAPHIC_DATA]"
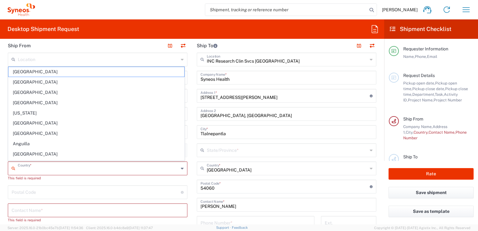
click at [116, 167] on input "text" at bounding box center [98, 167] width 161 height 11
type input "[GEOGRAPHIC_DATA]"
type input "[PERSON_NAME][EMAIL_ADDRESS][PERSON_NAME][DOMAIN_NAME]"
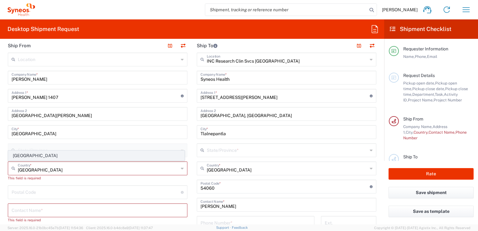
click at [74, 159] on span "[GEOGRAPHIC_DATA]" at bounding box center [96, 156] width 176 height 10
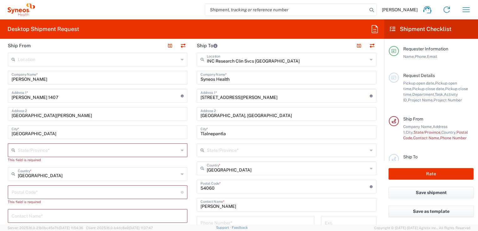
click at [78, 153] on input "text" at bounding box center [98, 149] width 161 height 11
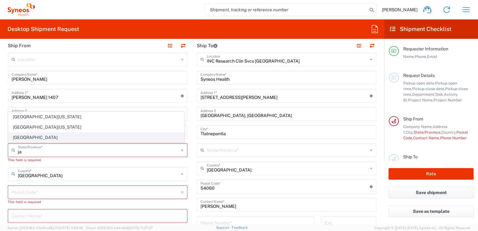
click at [73, 138] on span "[GEOGRAPHIC_DATA]" at bounding box center [96, 138] width 176 height 10
type input "[GEOGRAPHIC_DATA]"
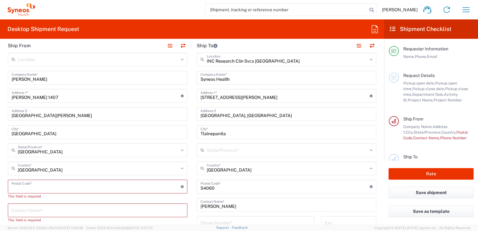
click at [78, 188] on input "undefined" at bounding box center [96, 185] width 169 height 11
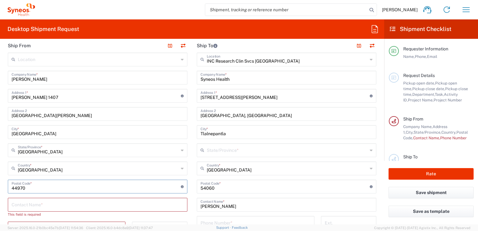
scroll to position [281, 0]
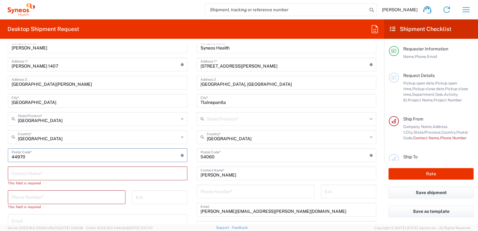
type input "44970"
click at [83, 171] on input "text" at bounding box center [98, 172] width 172 height 11
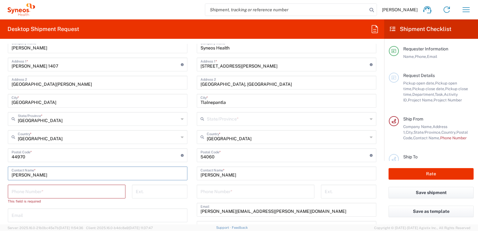
type input "[PERSON_NAME]"
click at [85, 192] on input "tel" at bounding box center [67, 190] width 110 height 11
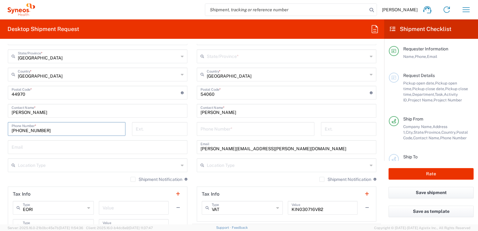
type input "[PHONE_NUMBER]"
click at [112, 148] on input "text" at bounding box center [98, 146] width 172 height 11
click at [119, 146] on input "text" at bounding box center [98, 146] width 172 height 11
click at [280, 148] on input "[PERSON_NAME][EMAIL_ADDRESS][PERSON_NAME][DOMAIN_NAME]" at bounding box center [286, 146] width 172 height 11
click at [228, 148] on input "[PERSON_NAME][EMAIL_ADDRESS][PERSON_NAME][DOMAIN_NAME]" at bounding box center [286, 146] width 172 height 11
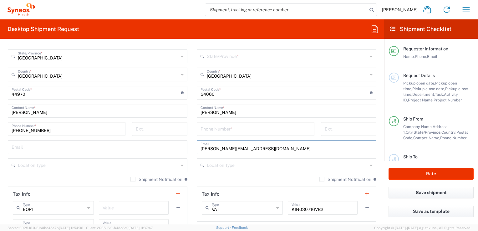
type input "[PERSON_NAME][EMAIL_ADDRESS][DOMAIN_NAME]"
click at [219, 127] on input "tel" at bounding box center [255, 128] width 110 height 11
type input "[PHONE_NUMBER]"
drag, startPoint x: 233, startPoint y: 113, endPoint x: 186, endPoint y: 113, distance: 47.5
click at [186, 113] on div "Ship From Location [PERSON_NAME] LLC-[GEOGRAPHIC_DATA] [GEOGRAPHIC_DATA] [GEOGR…" at bounding box center [192, 93] width 378 height 297
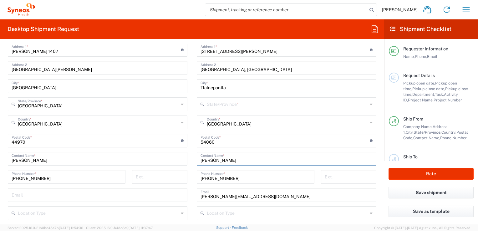
scroll to position [281, 0]
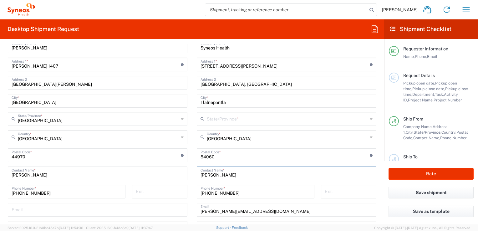
type input "[PERSON_NAME]"
click at [246, 120] on input "text" at bounding box center [287, 118] width 161 height 11
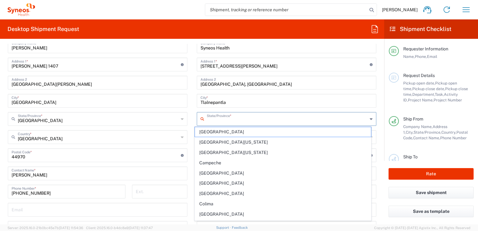
type input "[GEOGRAPHIC_DATA]"
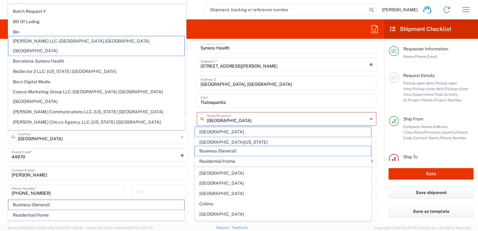
scroll to position [494, 0]
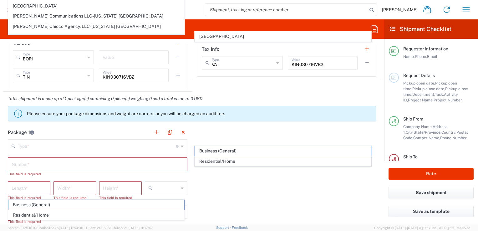
click at [239, 131] on div "Package 1 Type * Material used to package goods Envelope Large Box Medium Box P…" at bounding box center [192, 202] width 378 height 154
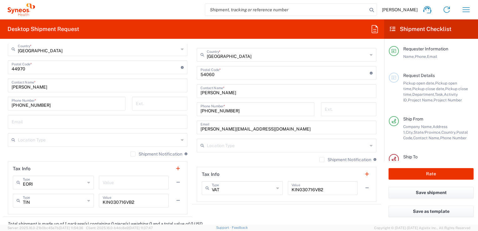
scroll to position [338, 0]
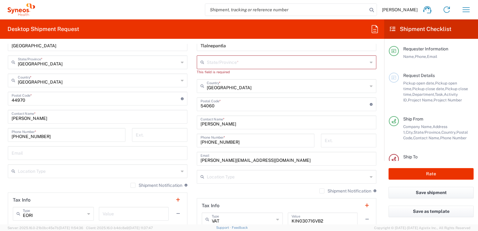
click at [253, 66] on input "text" at bounding box center [287, 61] width 161 height 11
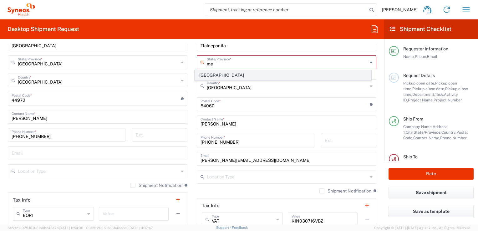
type input "me"
click at [204, 73] on span "[GEOGRAPHIC_DATA]" at bounding box center [283, 75] width 176 height 10
type input "[GEOGRAPHIC_DATA]"
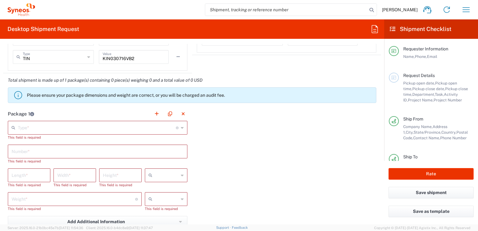
scroll to position [525, 0]
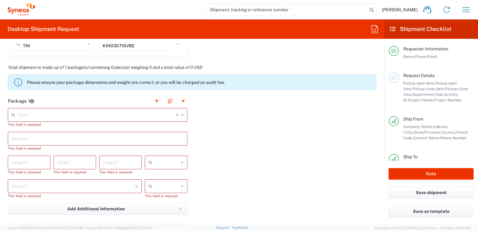
click at [181, 116] on icon at bounding box center [182, 115] width 3 height 10
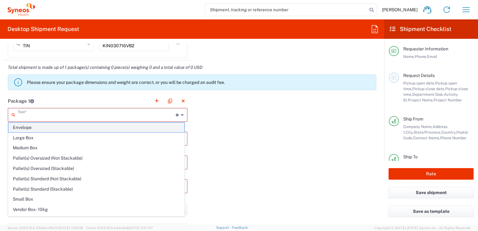
click at [166, 123] on span "Envelope" at bounding box center [96, 128] width 176 height 10
type input "Envelope"
type input "1"
type input "9.5"
type input "12.5"
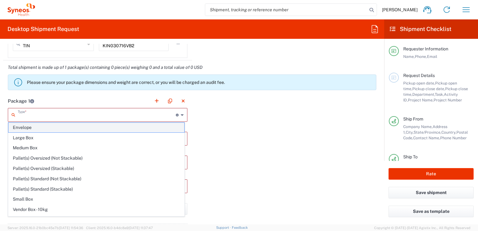
type input "0.25"
type input "in"
type input "0.45"
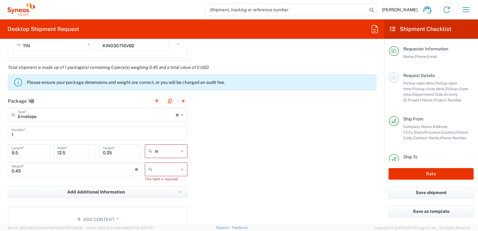
click at [181, 150] on div "in" at bounding box center [166, 151] width 43 height 14
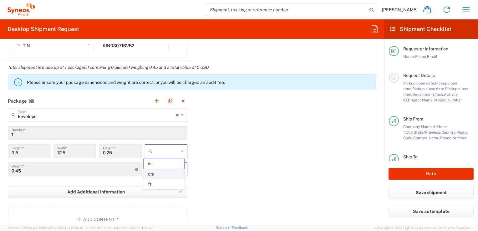
click at [170, 173] on span "cm" at bounding box center [163, 174] width 41 height 10
type input "24.13"
type input "31.75"
type input "0.64"
type input "cm"
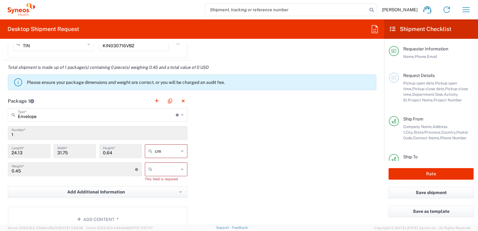
click at [181, 170] on icon at bounding box center [182, 169] width 3 height 10
click at [175, 182] on span "kgs" at bounding box center [163, 182] width 41 height 10
type input "kgs"
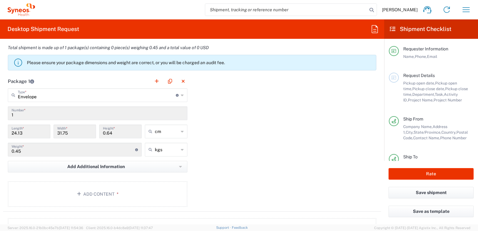
scroll to position [557, 0]
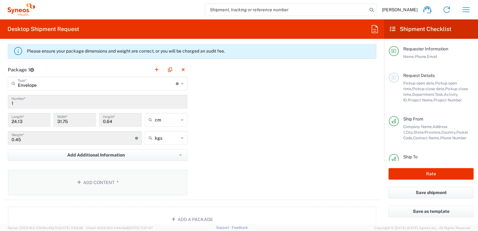
click at [140, 179] on button "Add Content *" at bounding box center [97, 182] width 179 height 26
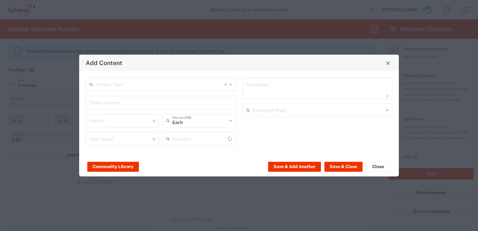
type input "US Dollar"
click at [134, 89] on input "text" at bounding box center [160, 83] width 128 height 11
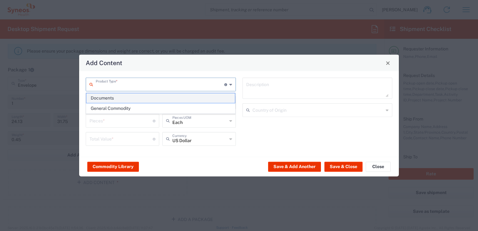
click at [135, 99] on span "Documents" at bounding box center [160, 98] width 149 height 10
type input "Documents"
type input "1"
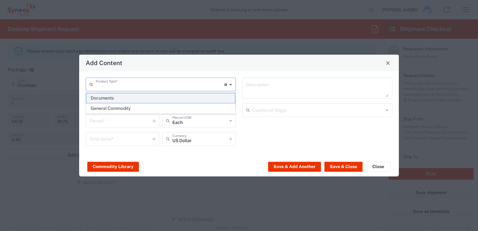
type textarea "Documents"
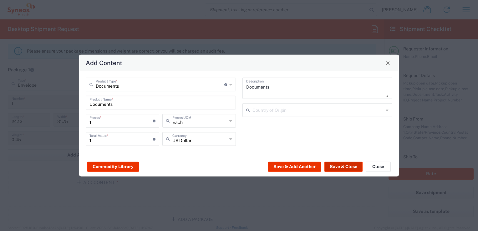
click at [345, 171] on button "Save & Close" at bounding box center [343, 166] width 38 height 10
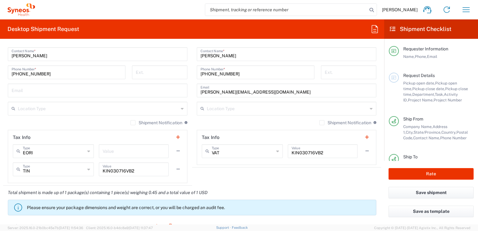
scroll to position [494, 0]
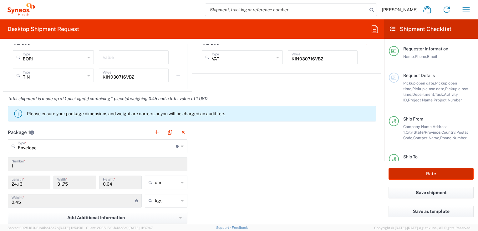
click at [407, 170] on button "Rate" at bounding box center [430, 174] width 85 height 12
type input "3234 DEPARTMENTAL EXPENSE"
